Goal: Task Accomplishment & Management: Manage account settings

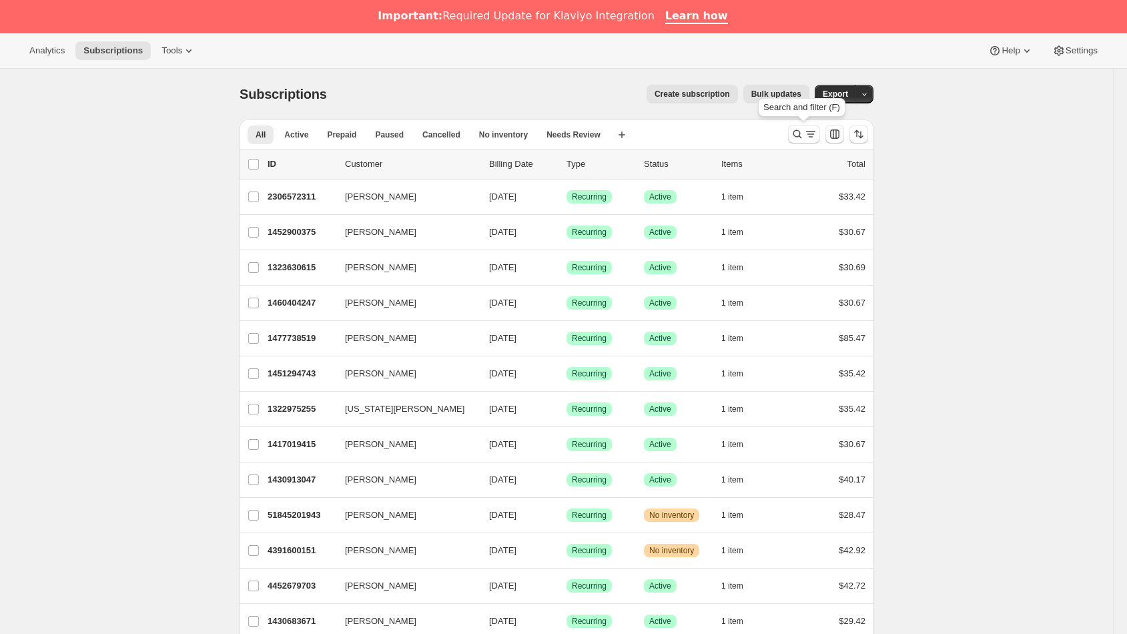
drag, startPoint x: 795, startPoint y: 133, endPoint x: 736, endPoint y: 154, distance: 62.1
click at [795, 133] on icon "Search and filter results" at bounding box center [797, 133] width 13 height 13
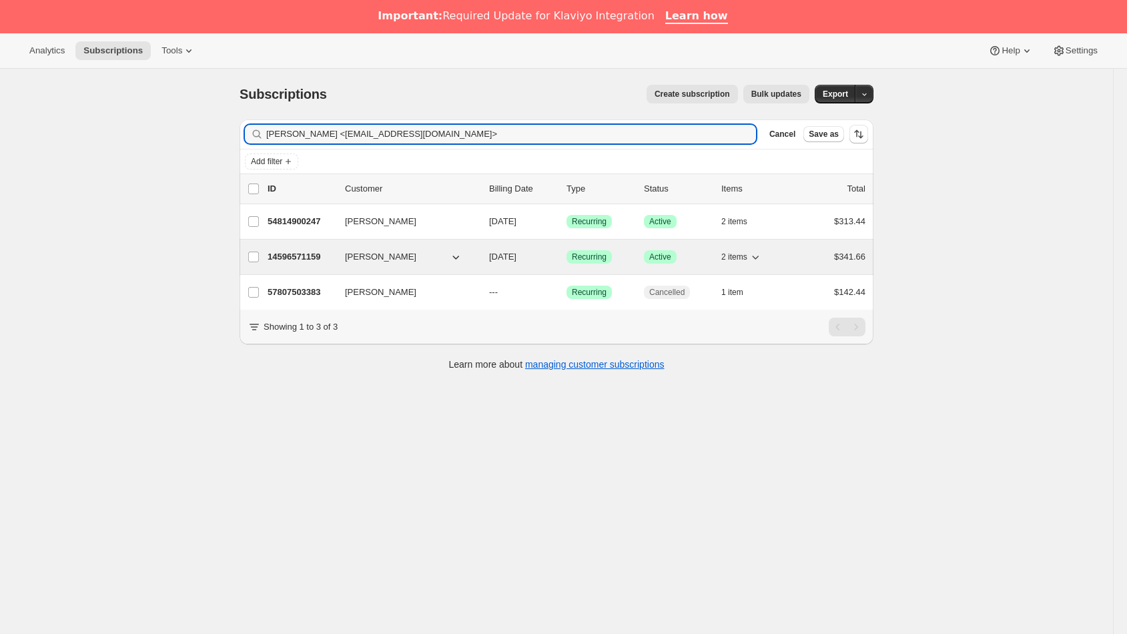
type input "Charles Nash <docnash1984@gmail.com>"
click at [275, 255] on p "14596571159" at bounding box center [301, 256] width 67 height 13
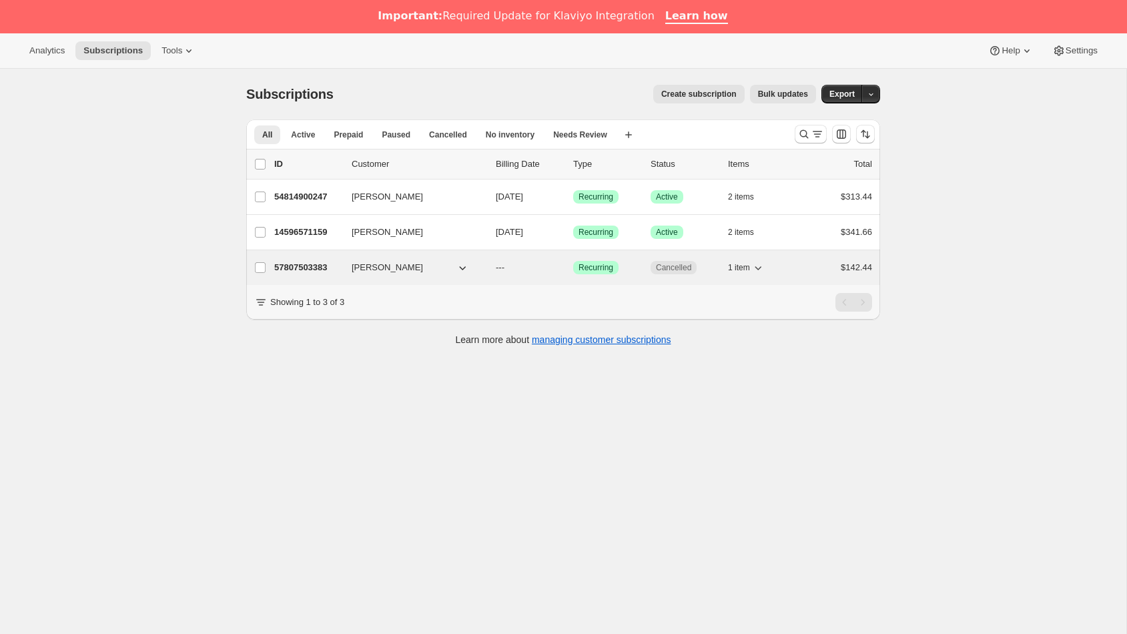
scroll to position [3, 0]
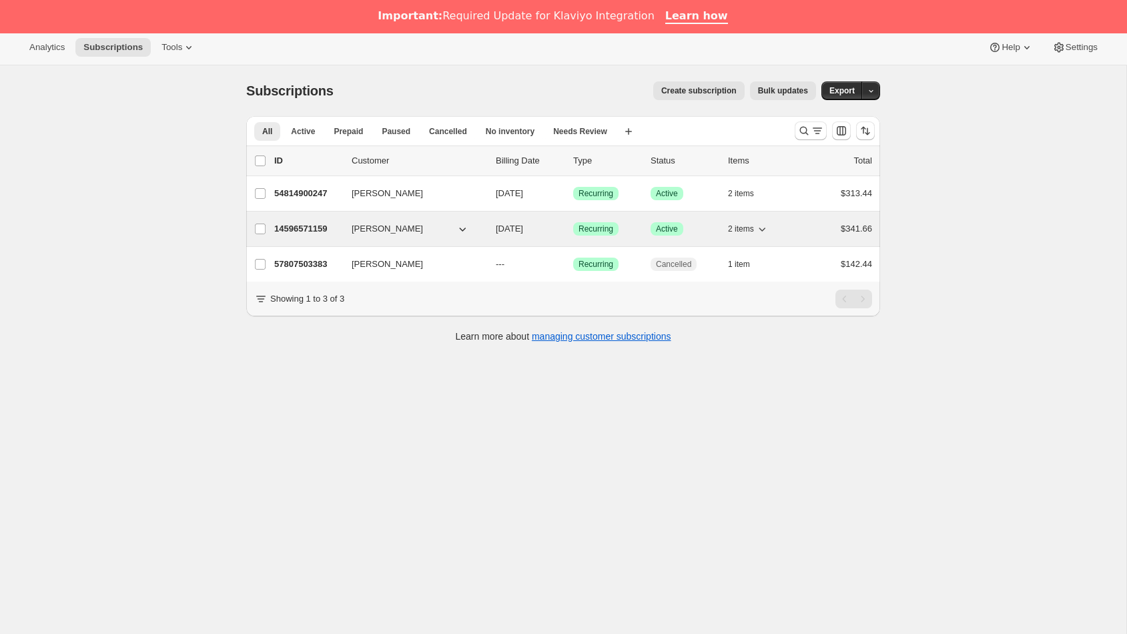
click at [303, 232] on p "14596571159" at bounding box center [307, 228] width 67 height 13
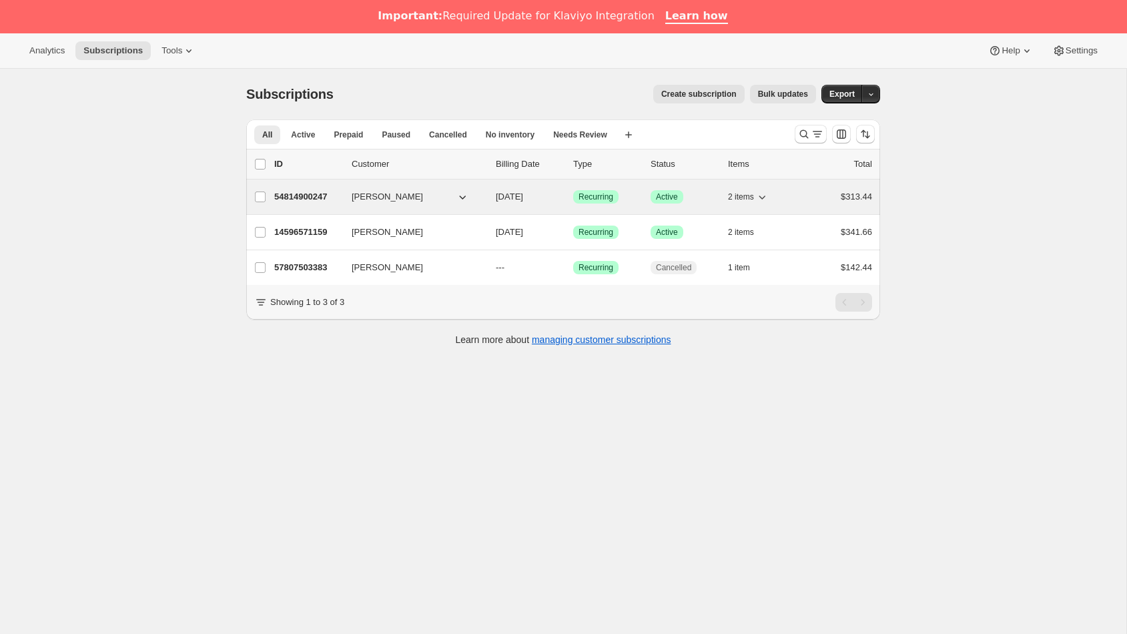
click at [316, 201] on p "54814900247" at bounding box center [307, 196] width 67 height 13
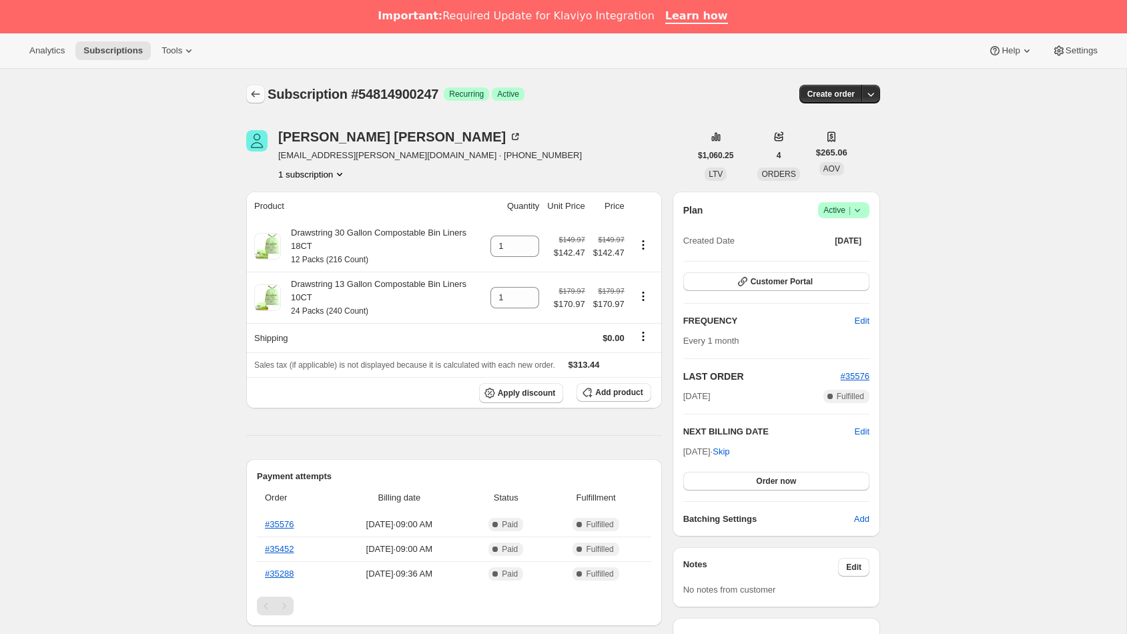
click at [251, 97] on icon "Subscriptions" at bounding box center [255, 93] width 13 height 13
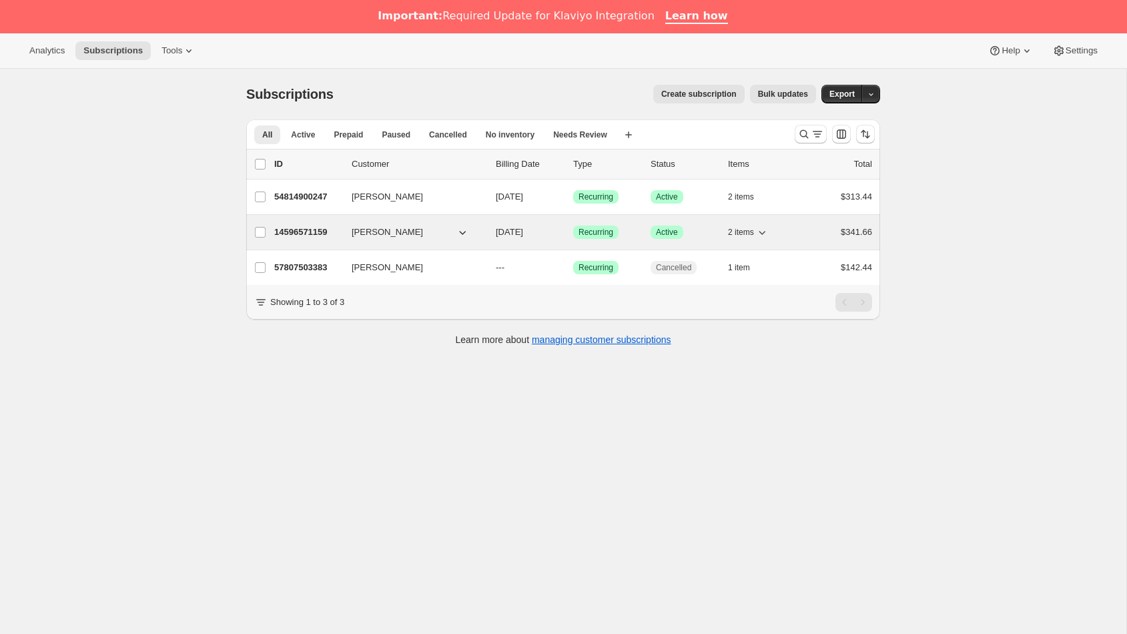
click at [312, 232] on p "14596571159" at bounding box center [307, 232] width 67 height 13
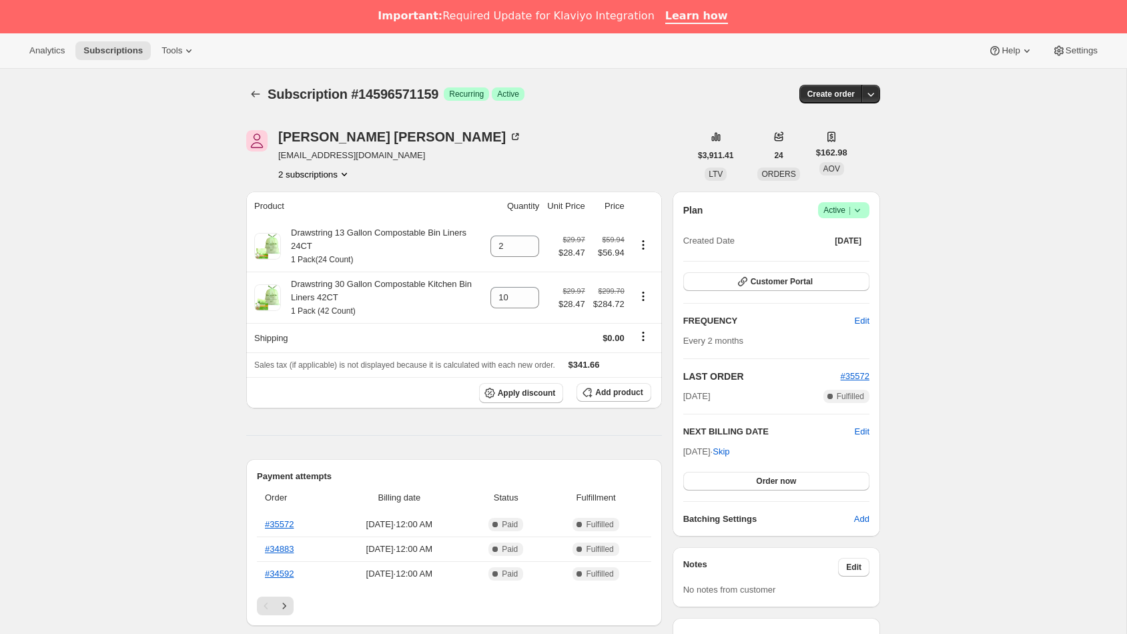
click at [858, 212] on icon at bounding box center [857, 210] width 13 height 13
click at [829, 257] on span "Cancel subscription" at bounding box center [839, 259] width 75 height 10
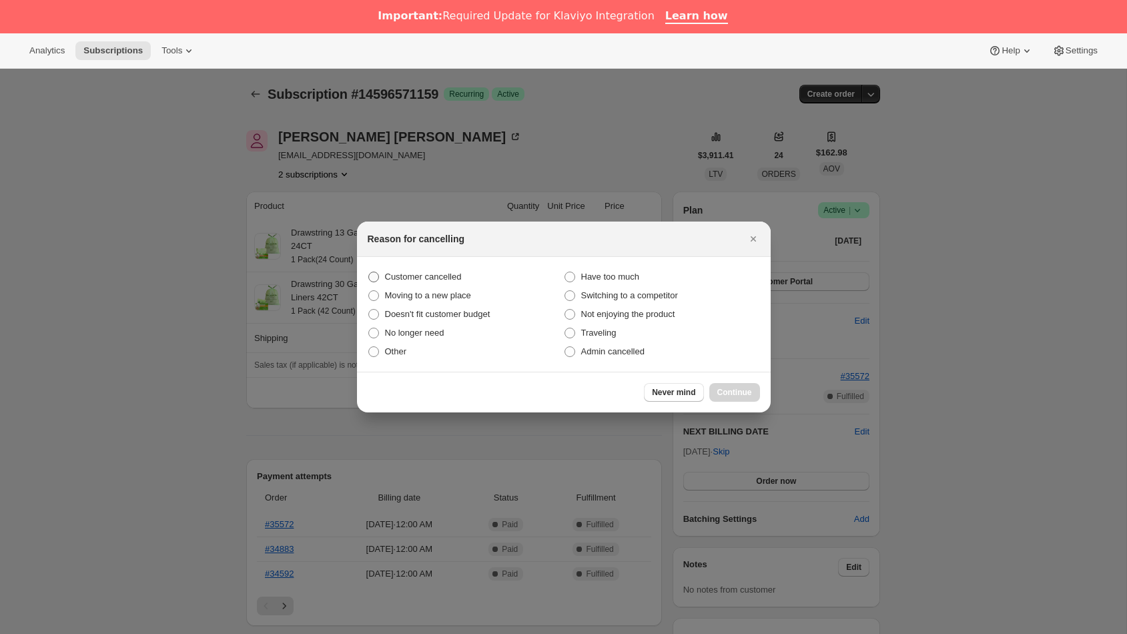
click at [437, 278] on span "Customer cancelled" at bounding box center [423, 277] width 77 height 10
click at [369, 272] on input "Customer cancelled" at bounding box center [368, 272] width 1 height 1
radio input "true"
click at [726, 394] on span "Continue" at bounding box center [735, 392] width 35 height 11
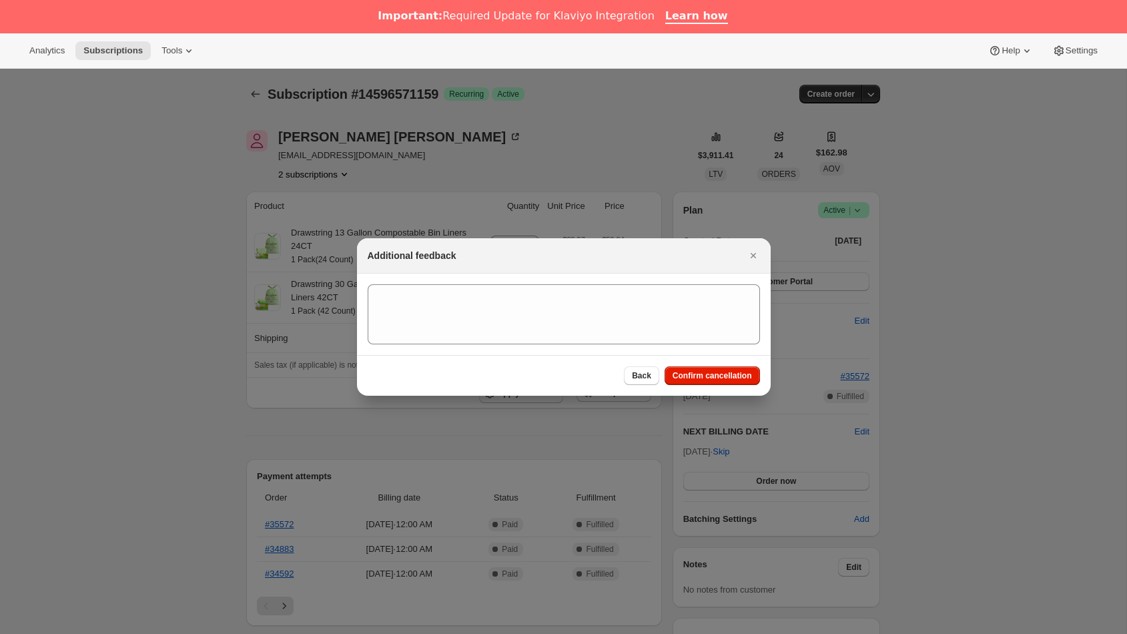
drag, startPoint x: 716, startPoint y: 373, endPoint x: 582, endPoint y: 455, distance: 156.4
click at [716, 373] on span "Confirm cancellation" at bounding box center [712, 375] width 79 height 11
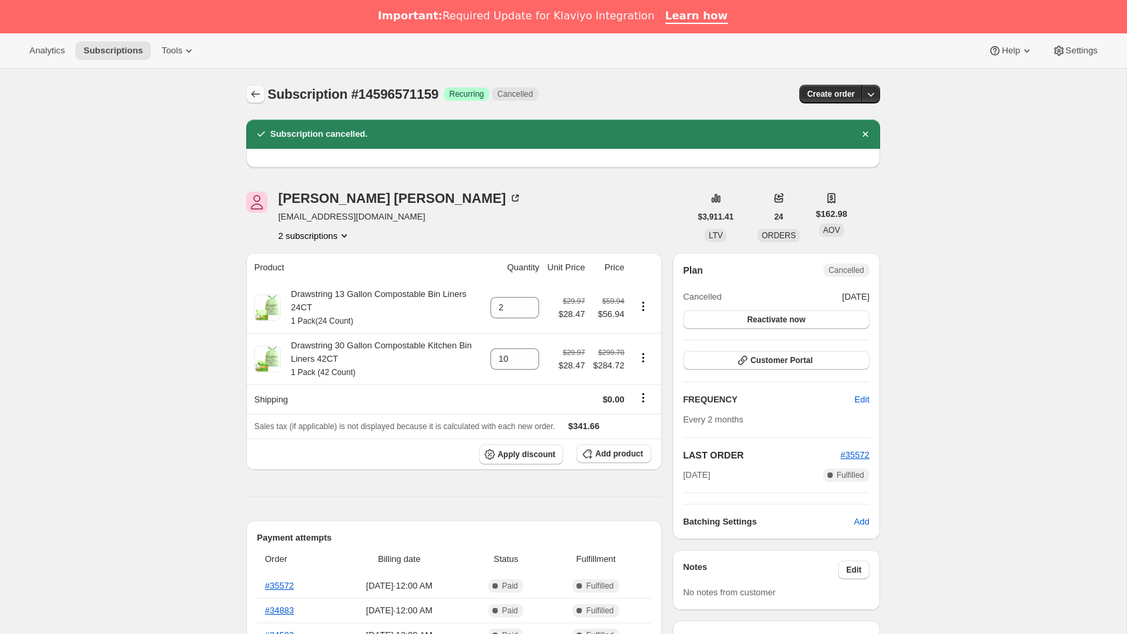
click at [254, 93] on icon "Subscriptions" at bounding box center [255, 93] width 13 height 13
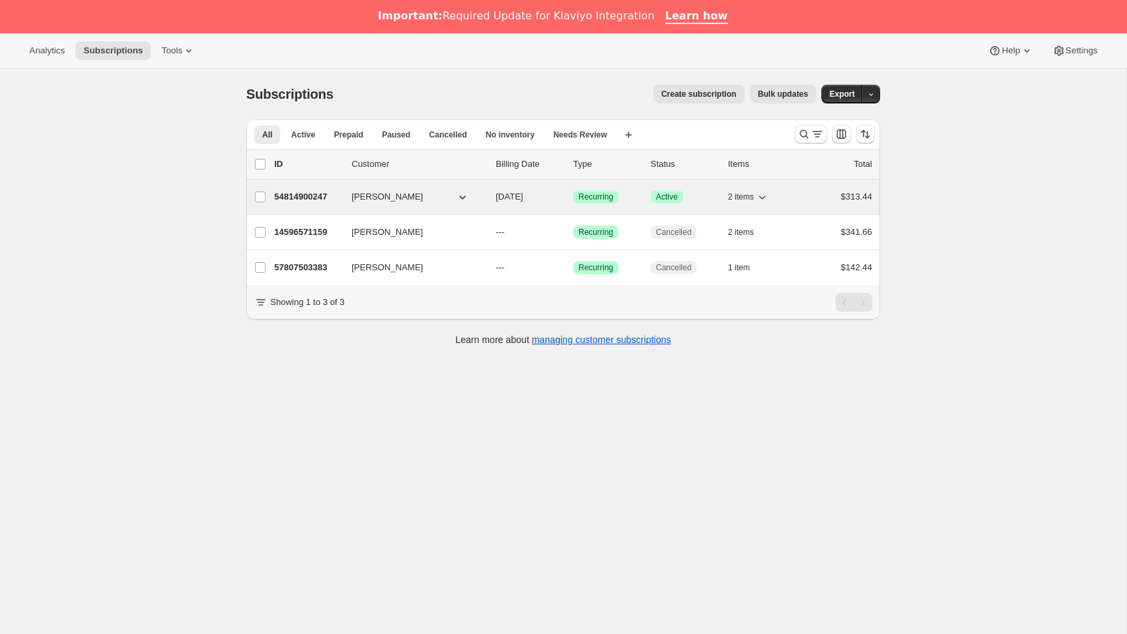
click at [328, 203] on p "54814900247" at bounding box center [307, 196] width 67 height 13
